Goal: Find specific page/section: Find specific page/section

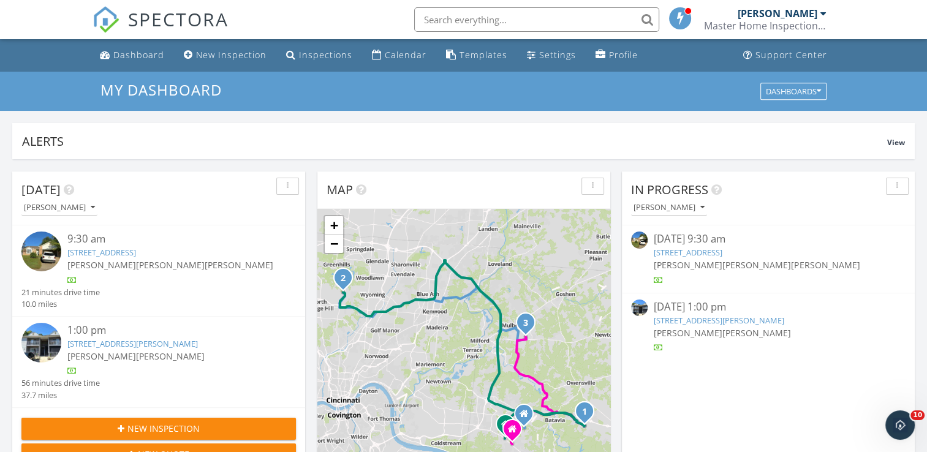
click at [682, 262] on span "[PERSON_NAME]" at bounding box center [687, 265] width 69 height 12
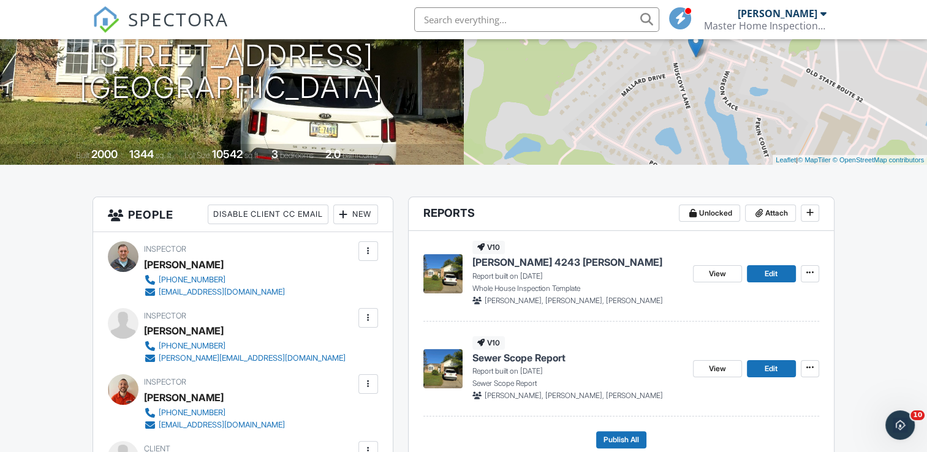
scroll to position [184, 0]
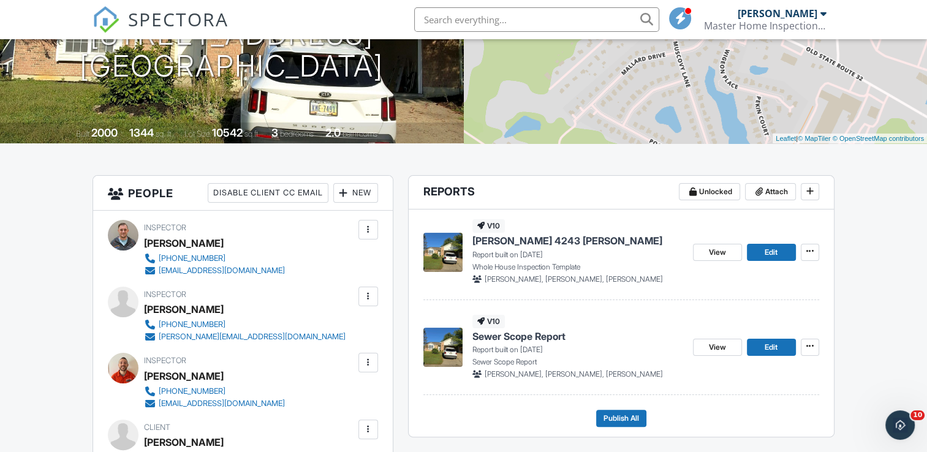
click at [545, 336] on span "Sewer Scope Report" at bounding box center [518, 335] width 93 height 13
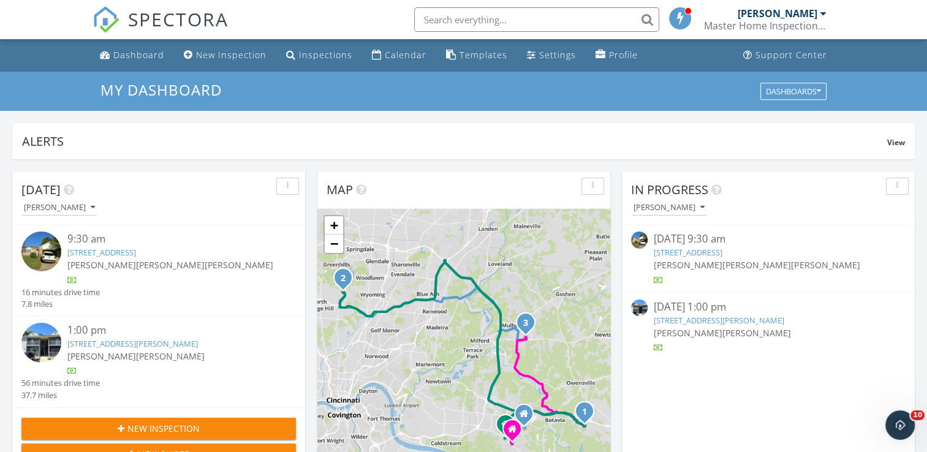
click at [683, 259] on span "[PERSON_NAME]" at bounding box center [687, 265] width 69 height 12
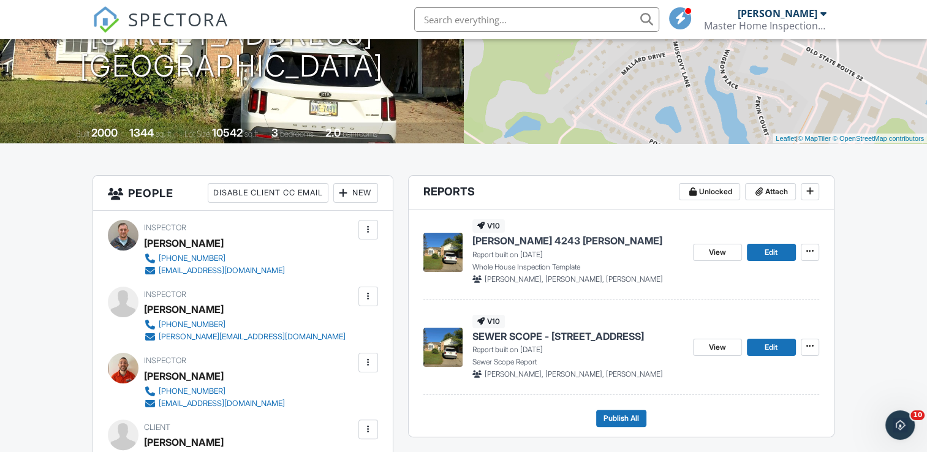
click at [573, 239] on span "[PERSON_NAME] 4243 [PERSON_NAME]" at bounding box center [567, 240] width 190 height 13
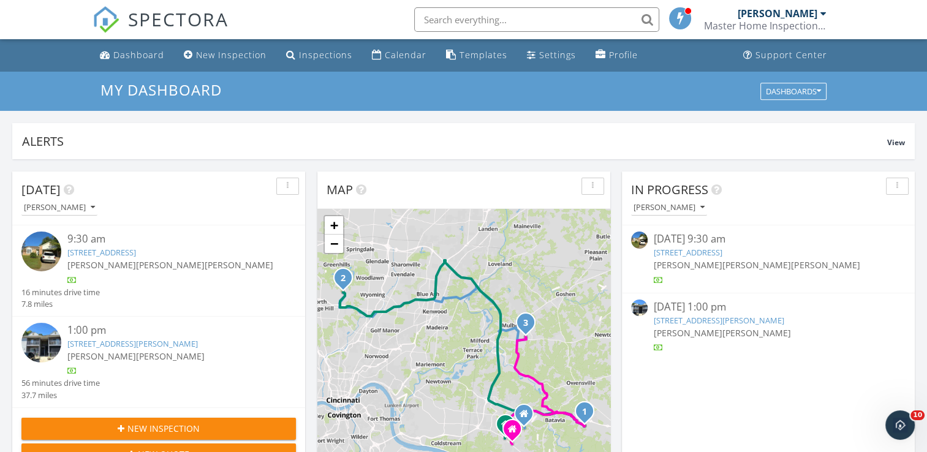
click at [722, 329] on span "[PERSON_NAME]" at bounding box center [756, 333] width 69 height 12
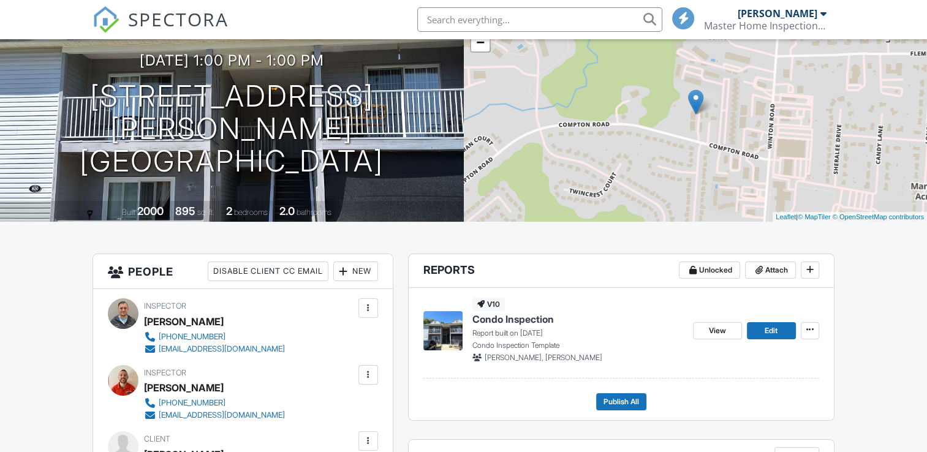
scroll to position [184, 0]
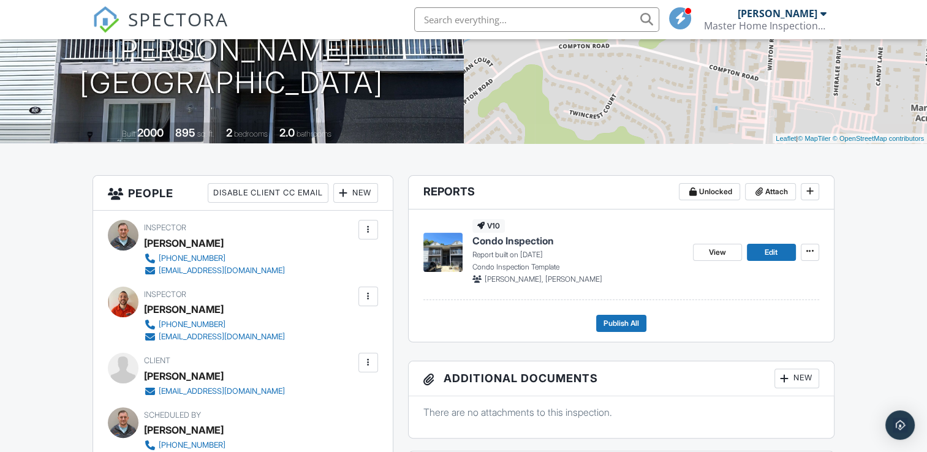
click at [489, 240] on span "Condo Inspection" at bounding box center [512, 240] width 81 height 13
